Goal: Task Accomplishment & Management: Complete application form

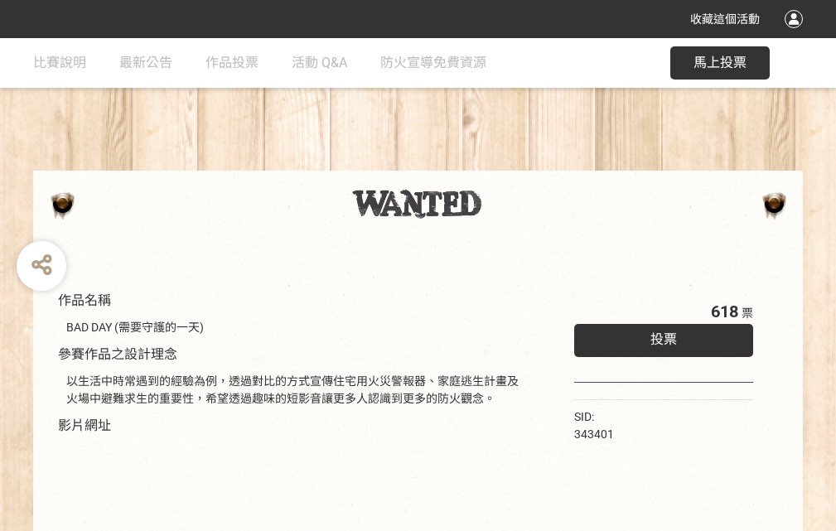
click at [796, 35] on div "收藏這個活動" at bounding box center [418, 19] width 836 height 38
click at [518, 163] on div "作品名稱 BAD DAY (需要守護的一天) 參賽作品之設計理念 以生活中時常遇到的經驗為例，透過對比的方式宣傳住宅用火災警報器、家庭逃生計畫及火場中避難求生…" at bounding box center [418, 386] width 836 height 697
click at [659, 335] on span "投票" at bounding box center [663, 339] width 27 height 16
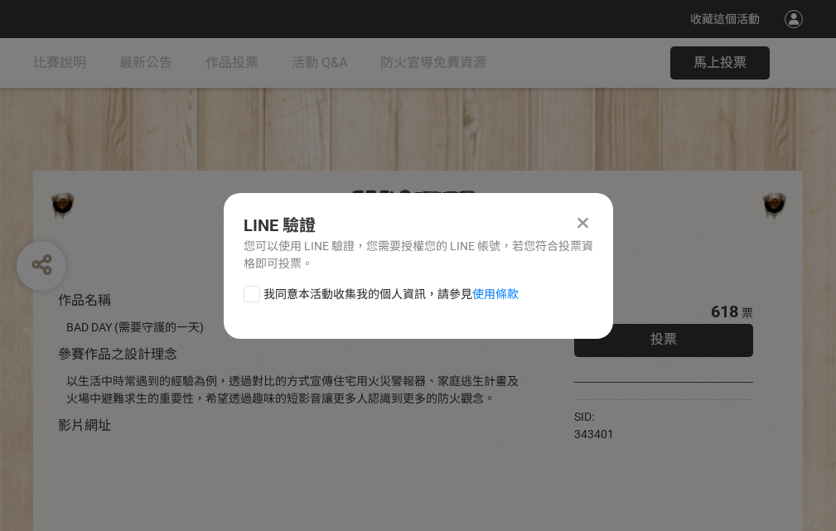
click at [250, 291] on div at bounding box center [252, 294] width 17 height 17
checkbox input "true"
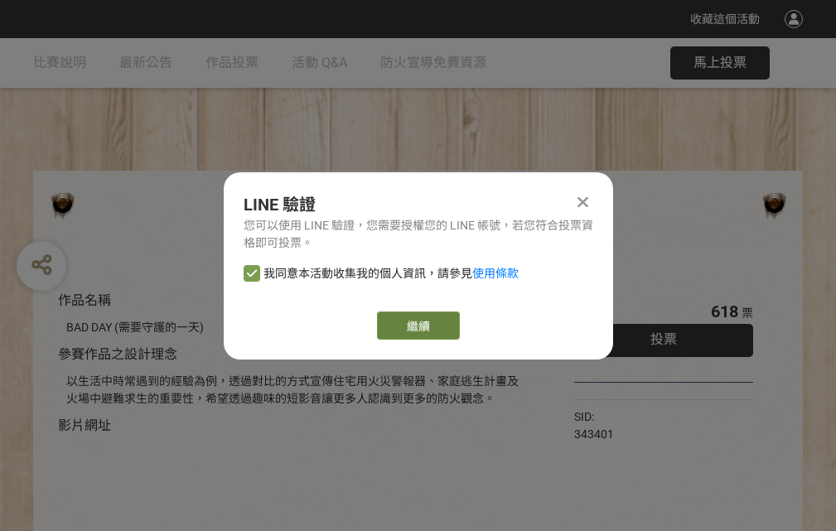
click at [417, 326] on link "繼續" at bounding box center [418, 325] width 83 height 28
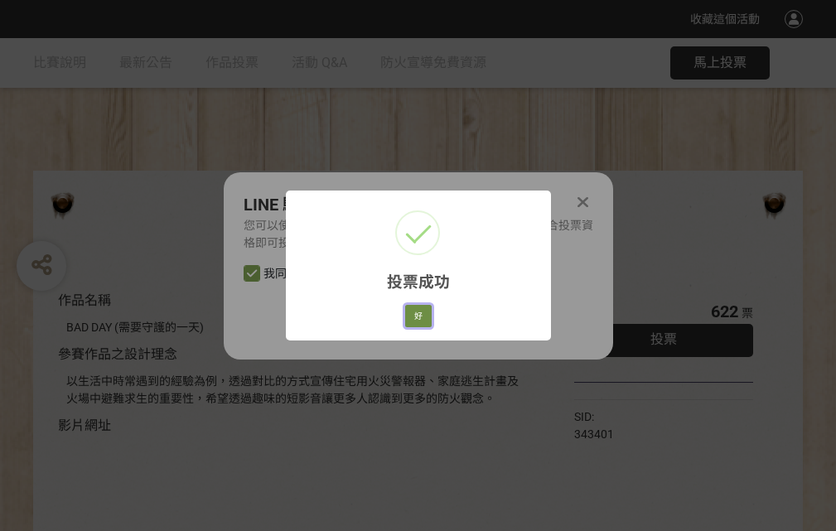
click at [413, 313] on button "好" at bounding box center [418, 316] width 27 height 23
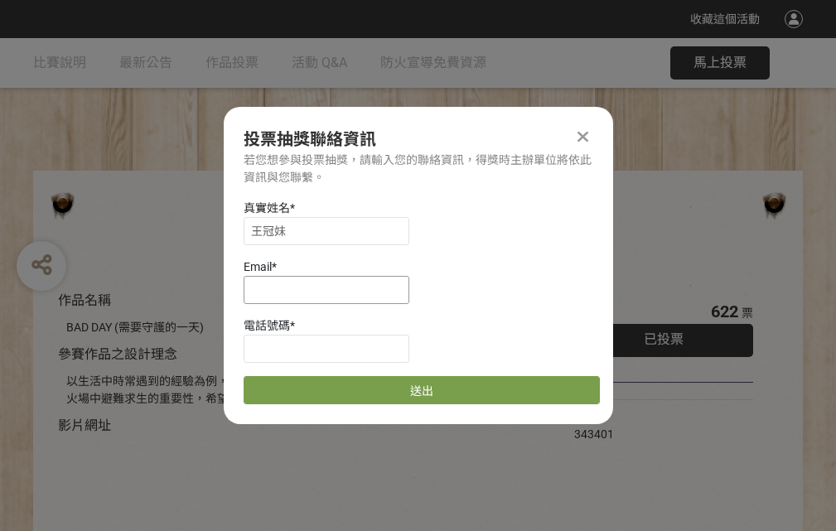
click at [331, 289] on input at bounding box center [327, 290] width 166 height 28
type input "[EMAIL_ADDRESS][DOMAIN_NAME]"
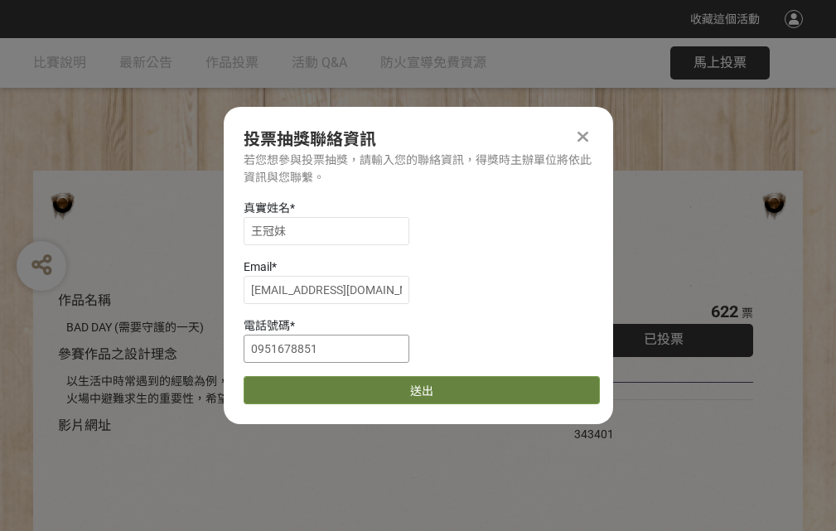
type input "0951678851"
click at [291, 384] on button "送出" at bounding box center [422, 390] width 356 height 28
